Goal: Navigation & Orientation: Understand site structure

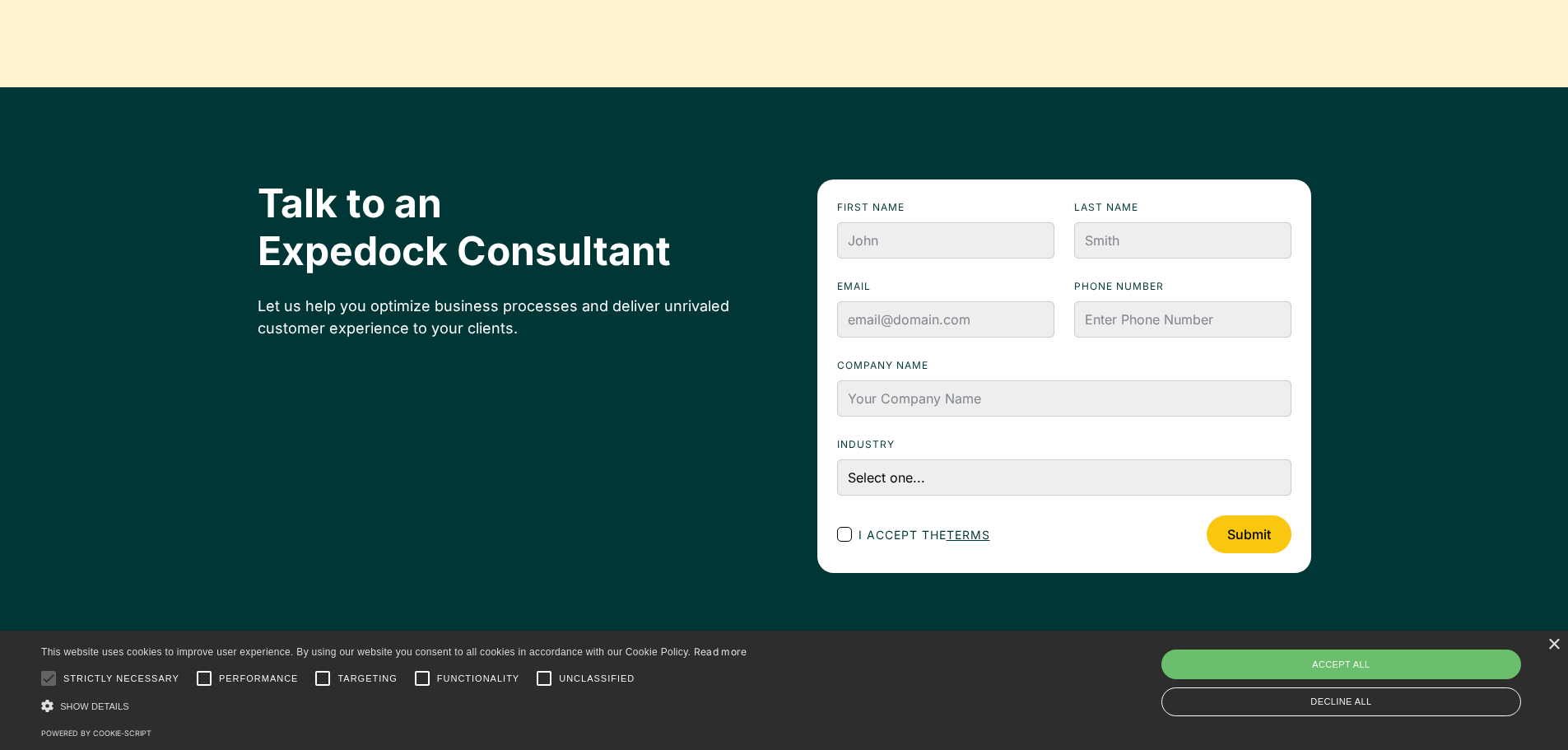
scroll to position [5889, 0]
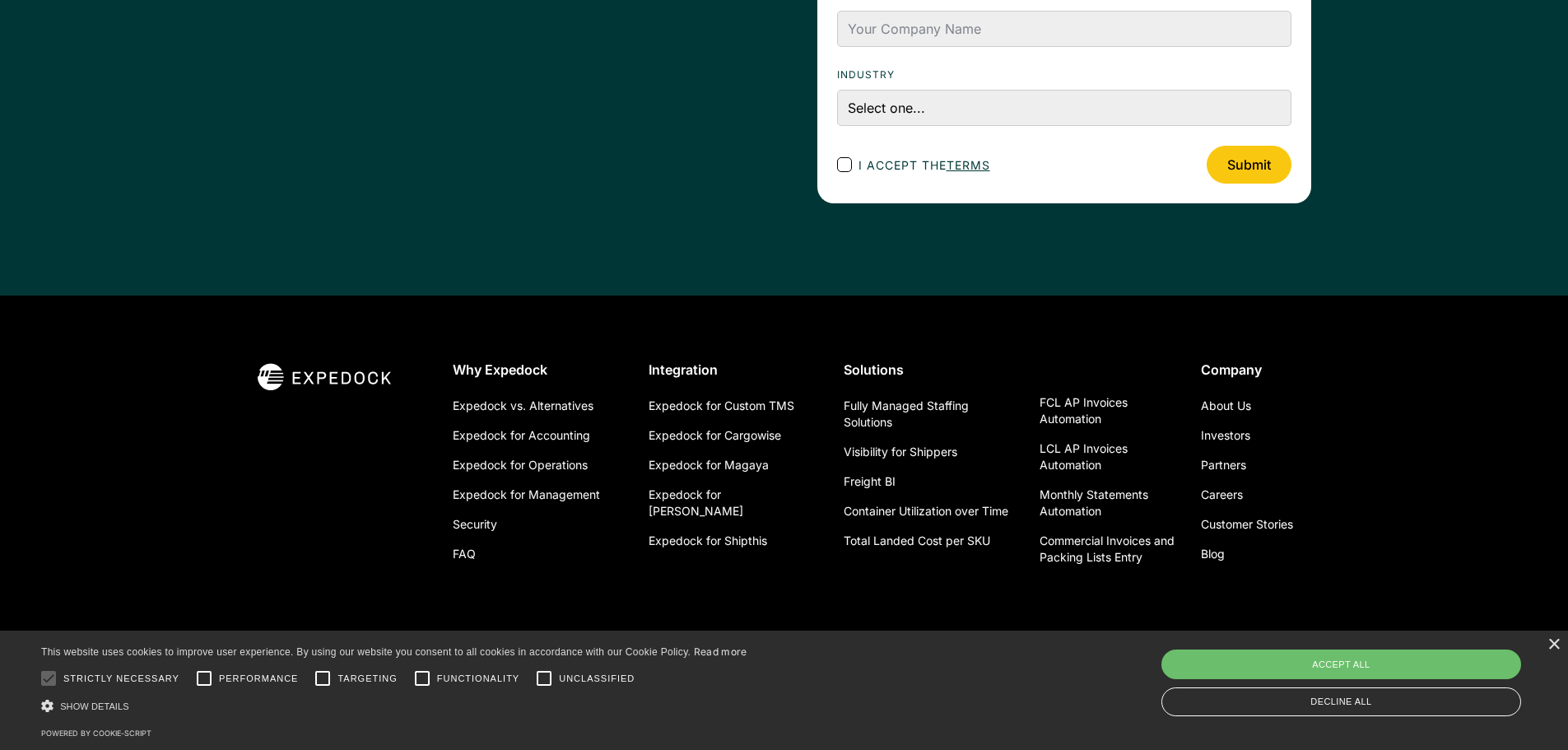
click at [1253, 406] on div "About Us Investors Partners Careers Customer Stories Blog" at bounding box center [1256, 479] width 110 height 178
click at [1241, 406] on link "About Us" at bounding box center [1226, 405] width 50 height 30
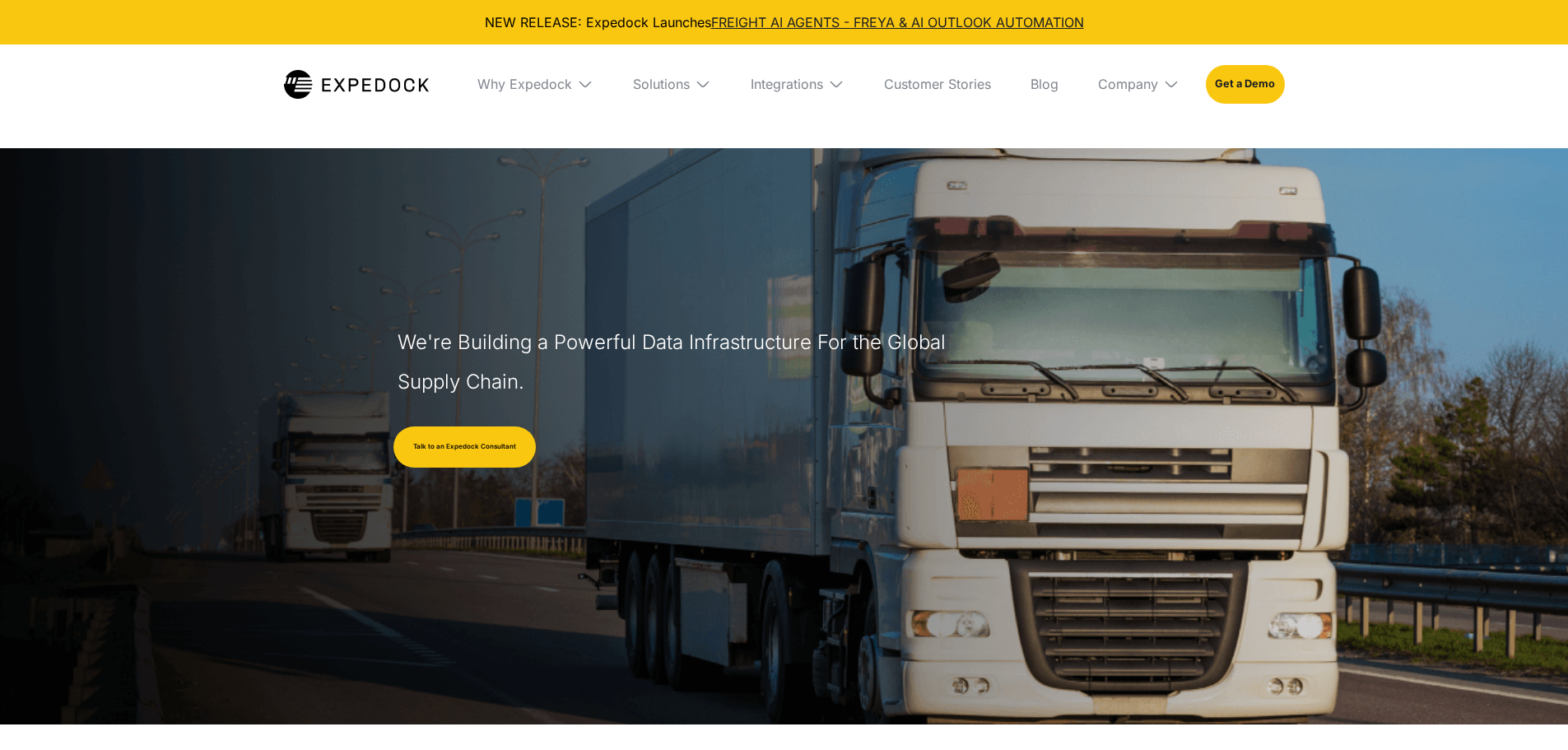
select select
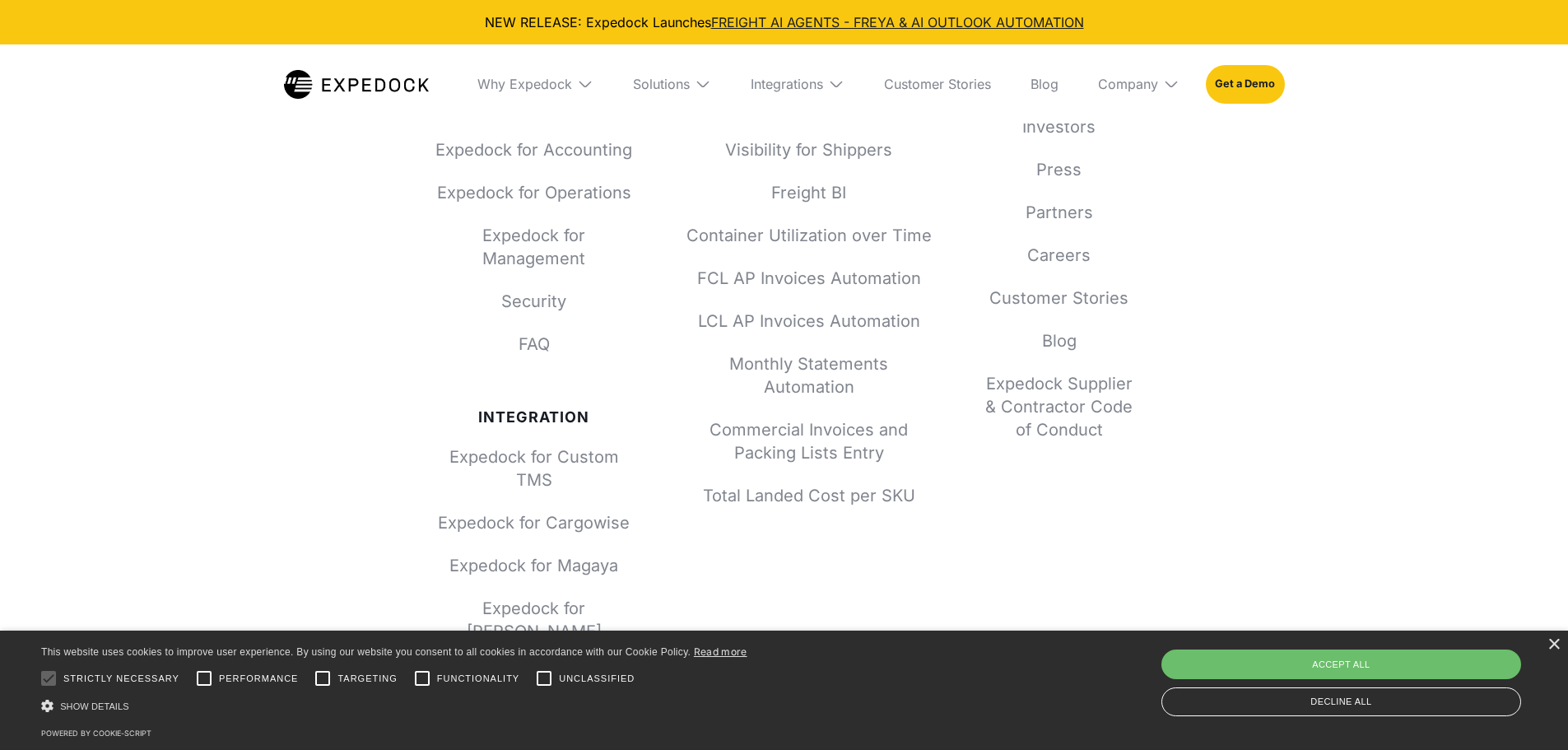
scroll to position [7280, 0]
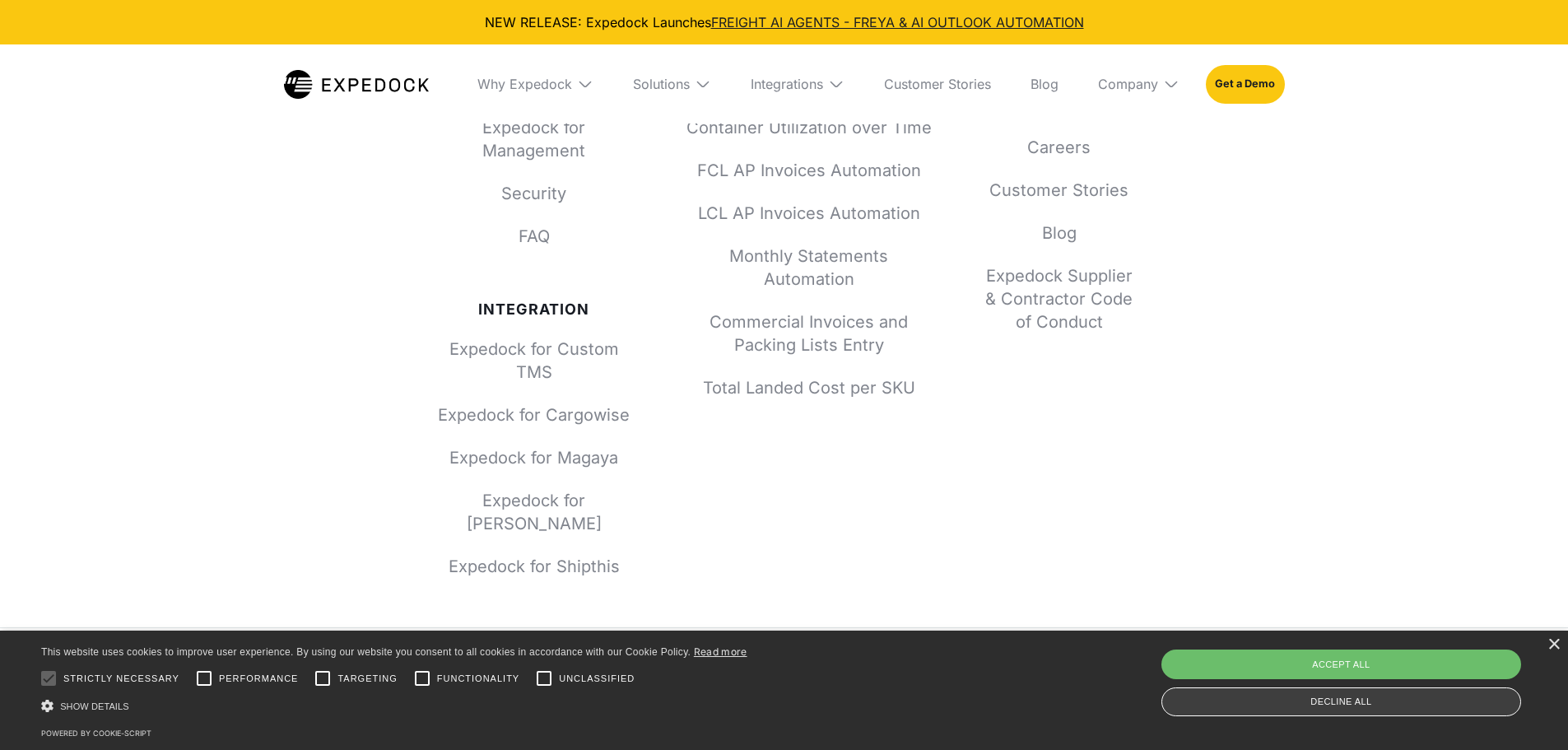
click at [1268, 697] on div "Decline all" at bounding box center [1341, 701] width 359 height 29
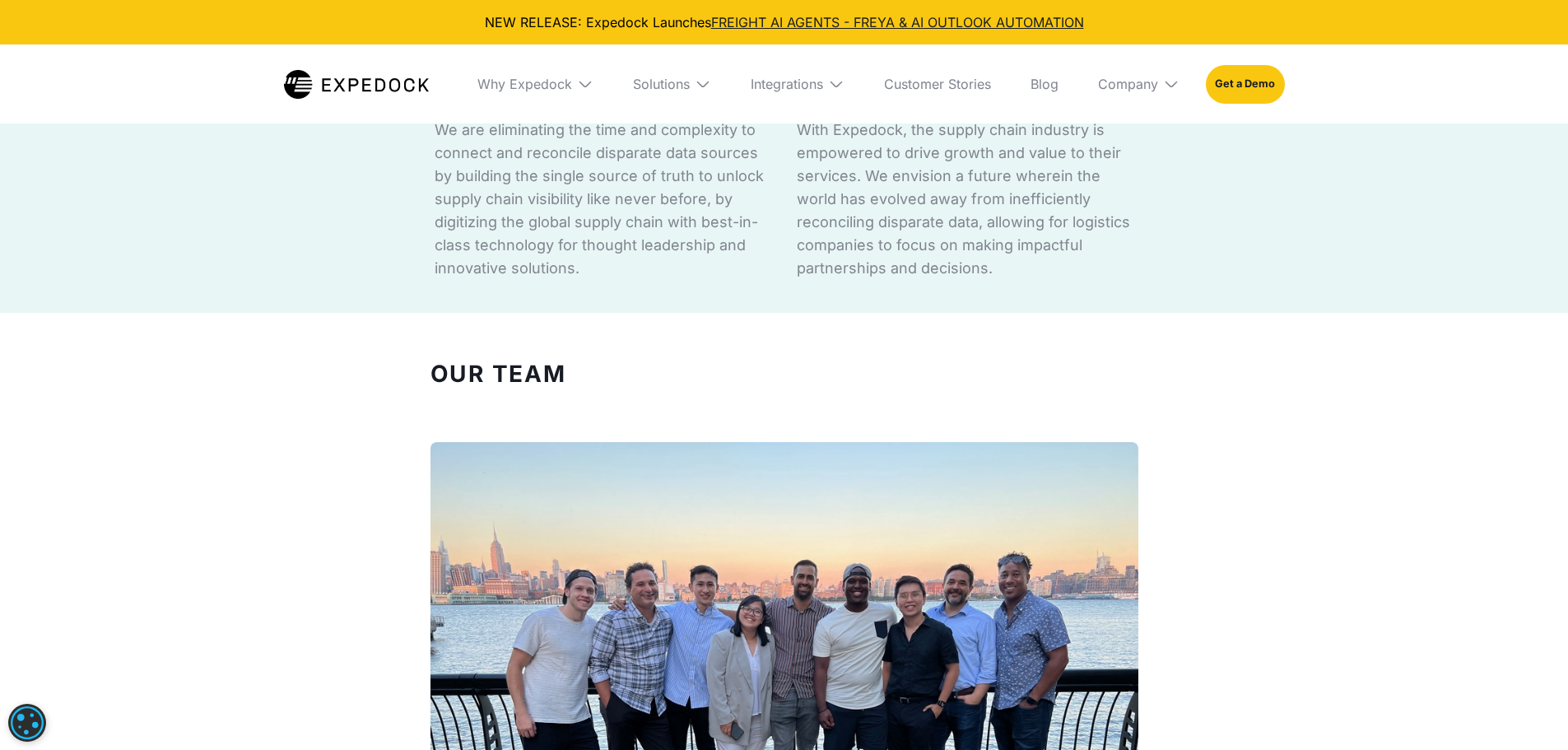
scroll to position [0, 0]
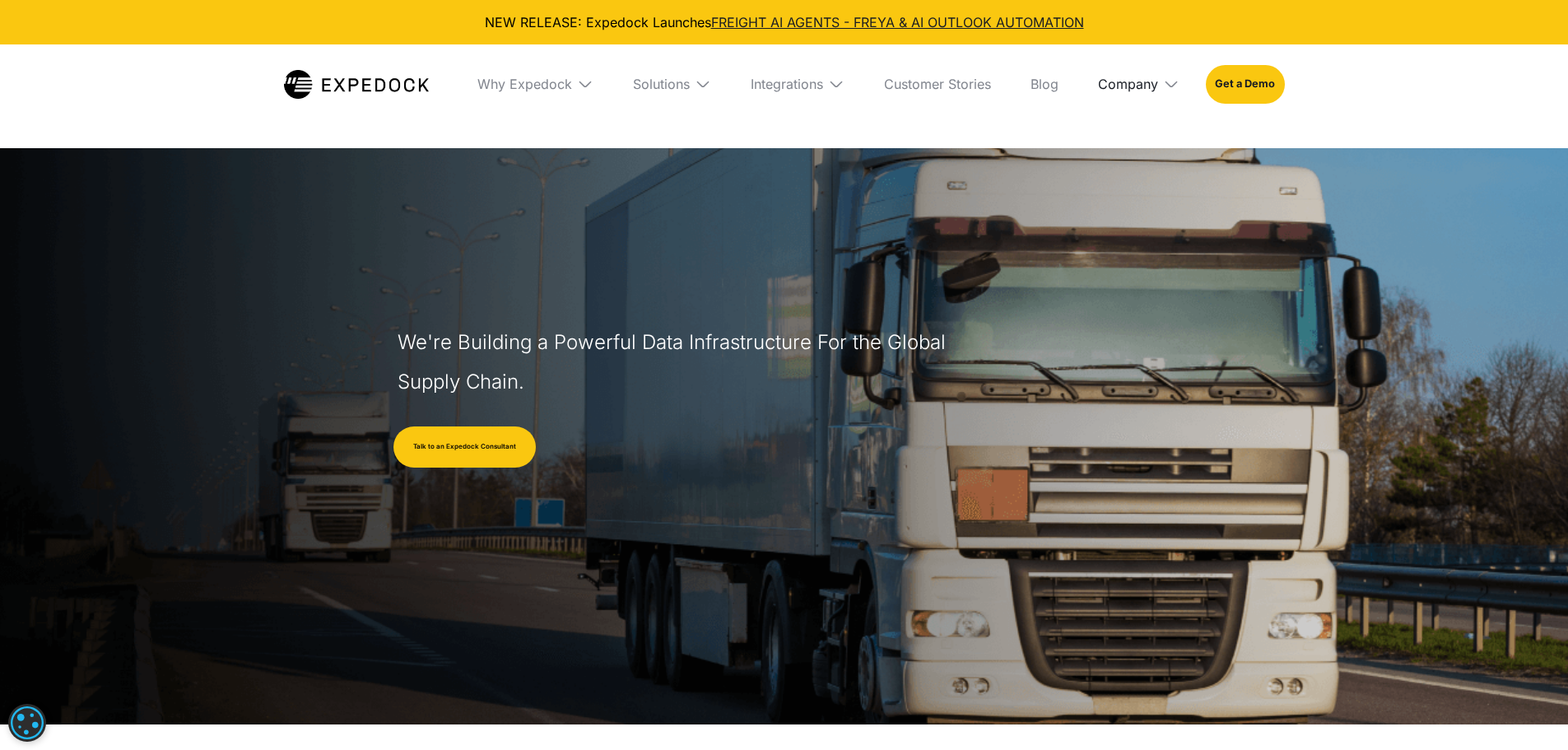
click at [1137, 85] on div "Company" at bounding box center [1127, 83] width 60 height 16
click at [1139, 141] on link "About Us" at bounding box center [1138, 144] width 108 height 43
select select
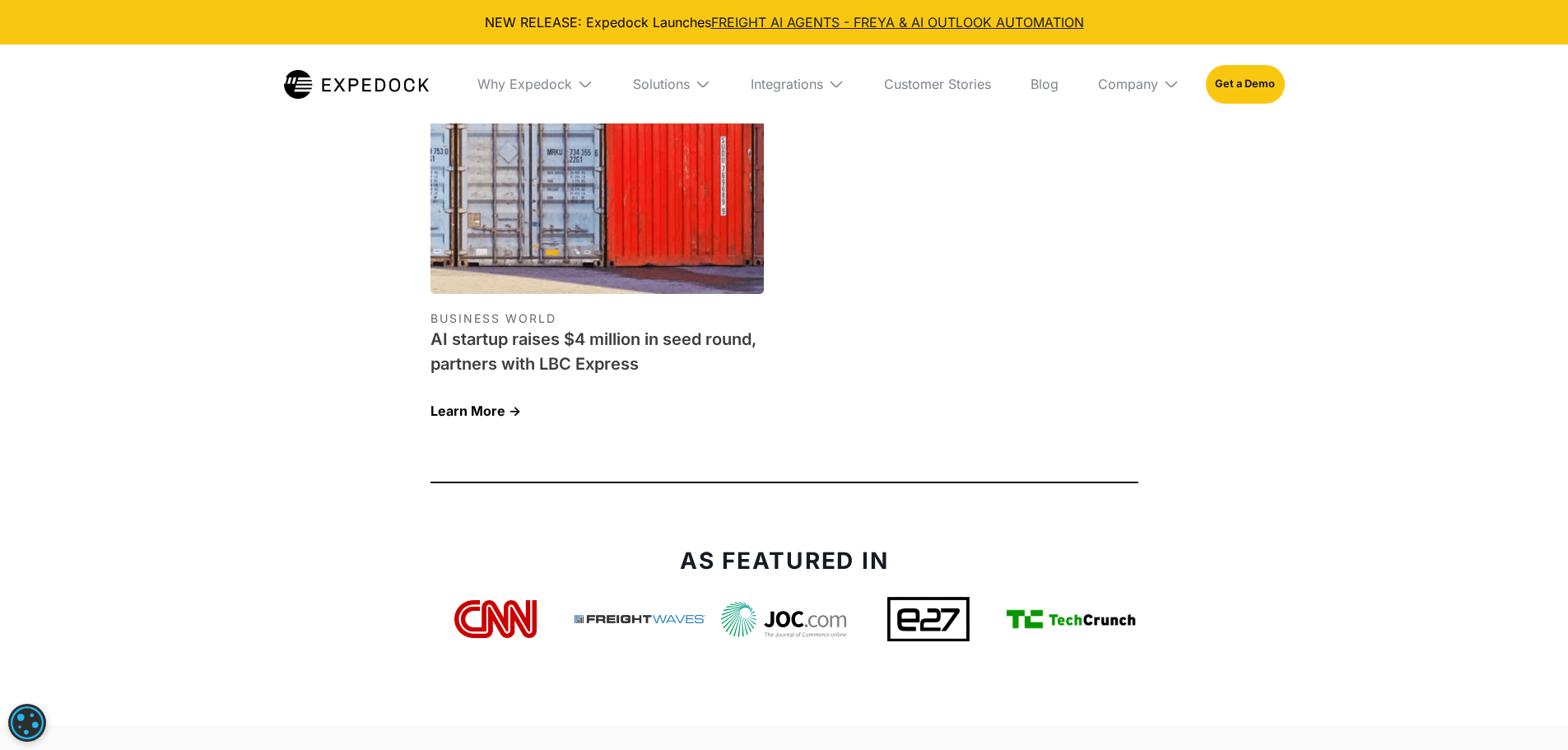
scroll to position [5104, 0]
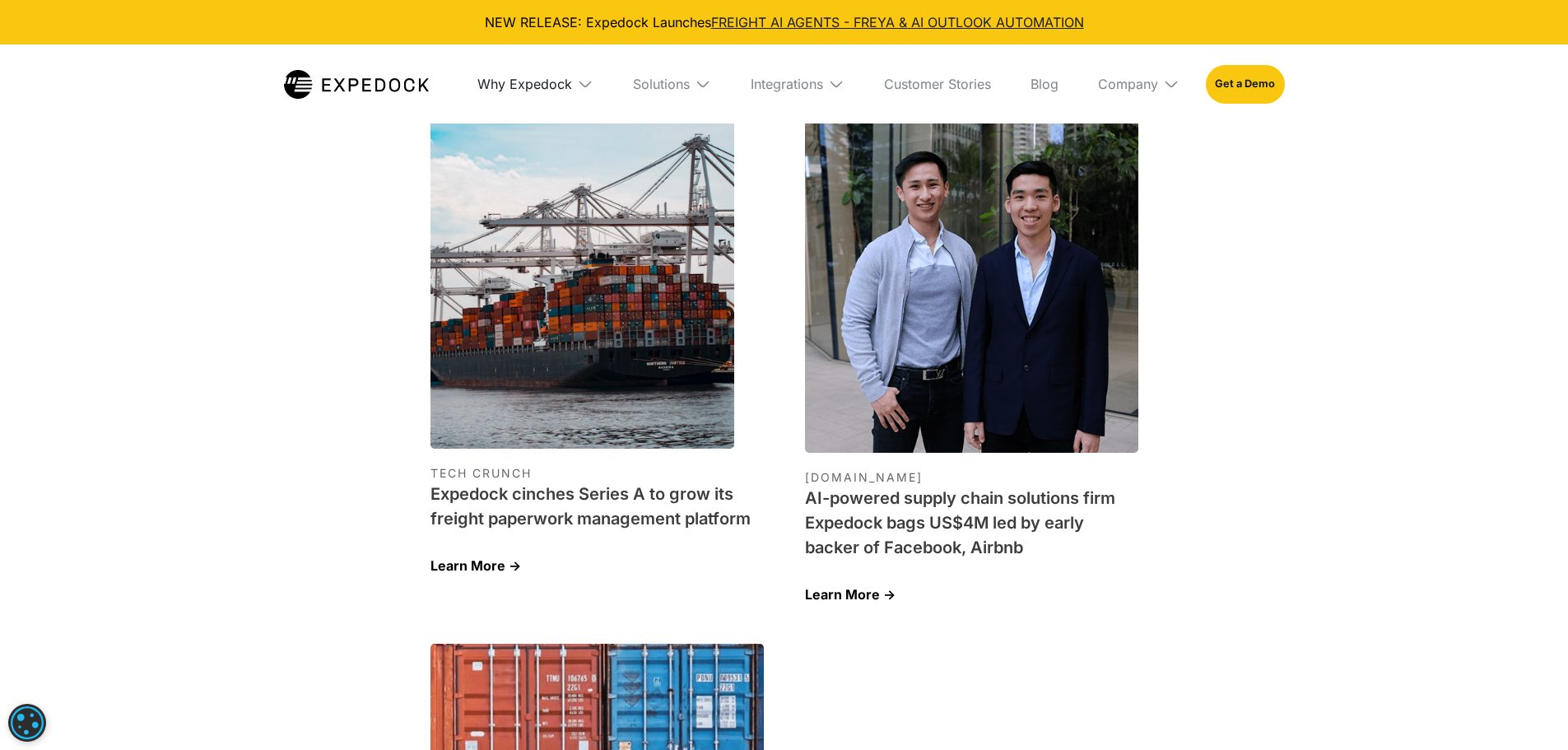
drag, startPoint x: 526, startPoint y: 80, endPoint x: 562, endPoint y: 80, distance: 36.0
click at [526, 80] on div "Why Expedock" at bounding box center [524, 83] width 95 height 16
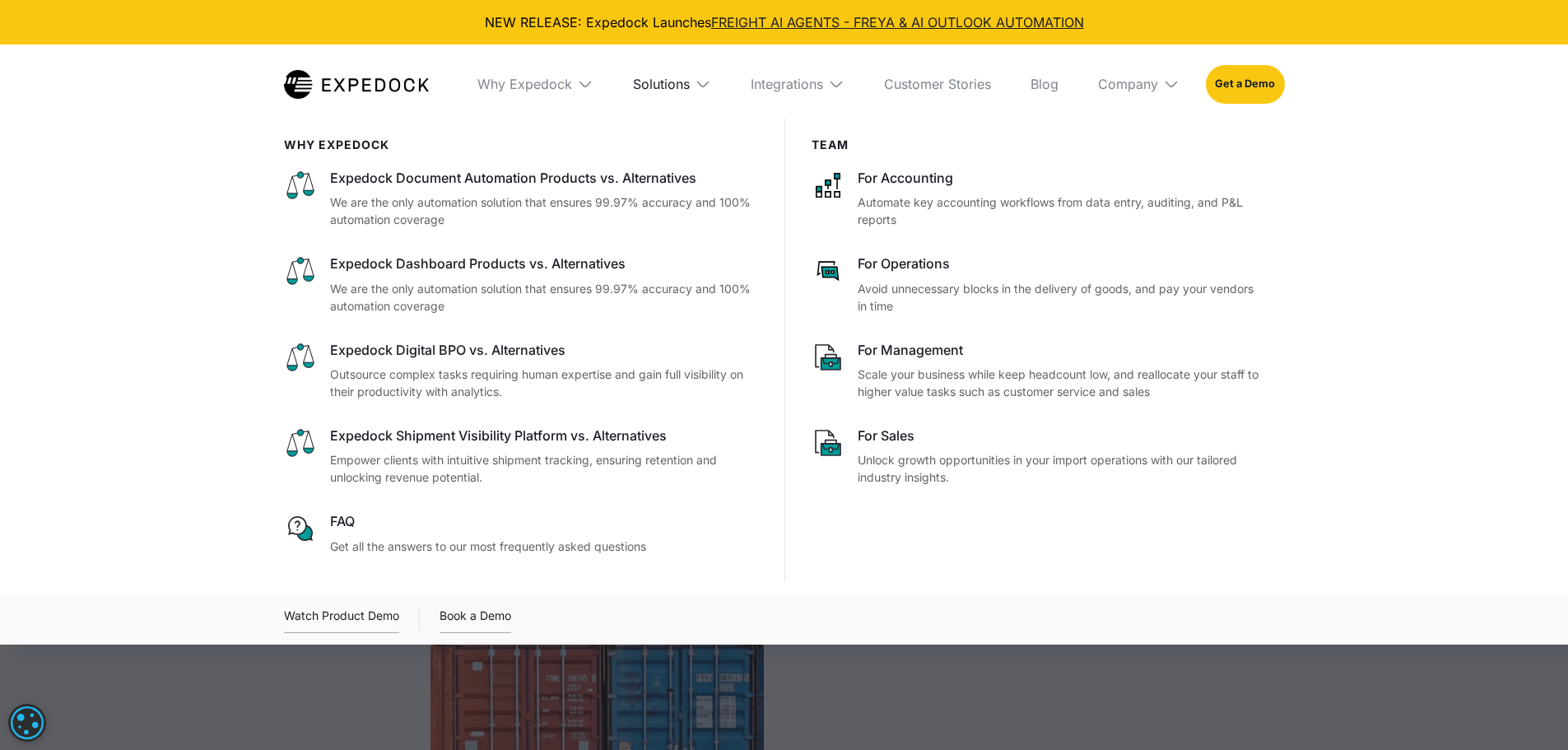
click at [679, 76] on div "Solutions" at bounding box center [660, 83] width 56 height 16
